Goal: Go to known website: Go to known website

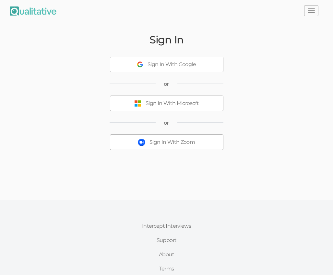
click at [166, 142] on div "Sign In With Zoom" at bounding box center [171, 142] width 45 height 7
